Goal: Task Accomplishment & Management: Manage account settings

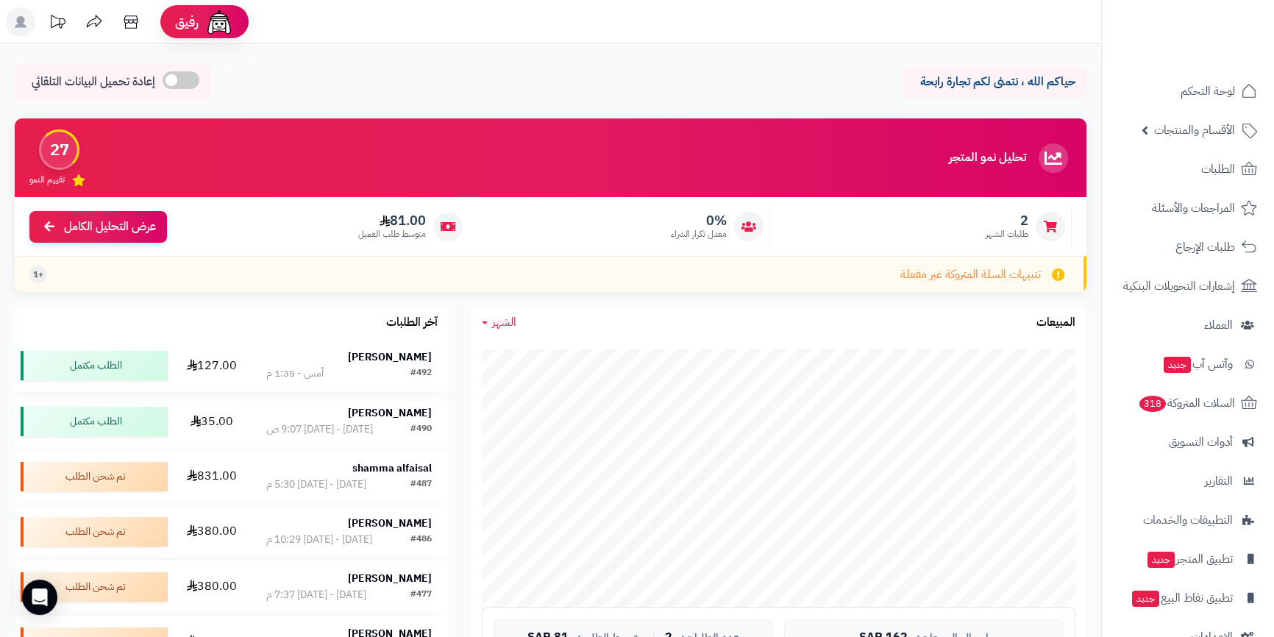
click at [410, 355] on strong "[PERSON_NAME]" at bounding box center [390, 356] width 84 height 15
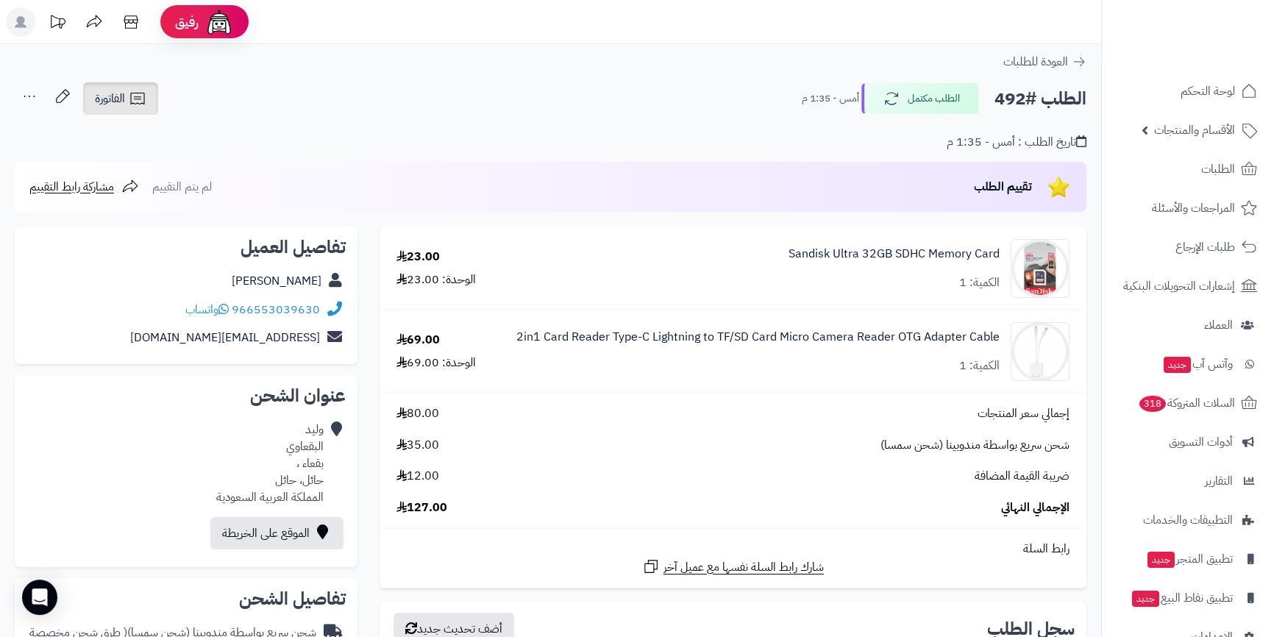
click at [99, 103] on span "الفاتورة" at bounding box center [110, 99] width 30 height 18
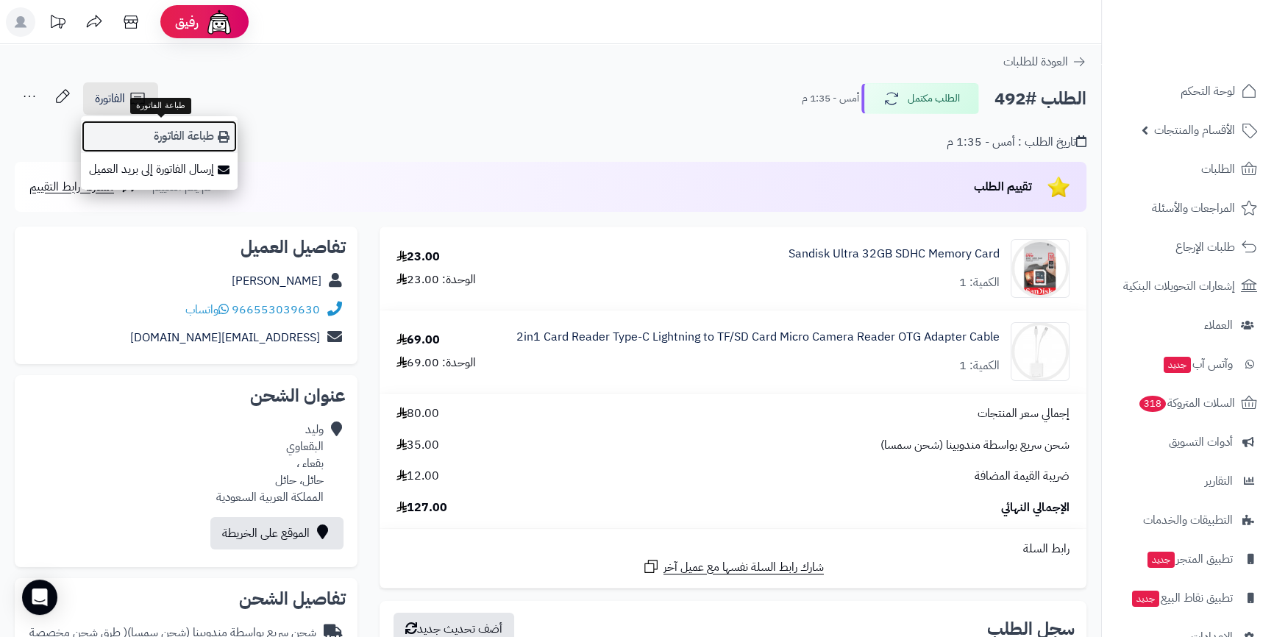
click at [163, 135] on link "طباعة الفاتورة" at bounding box center [159, 136] width 157 height 33
